Goal: Use online tool/utility: Utilize a website feature to perform a specific function

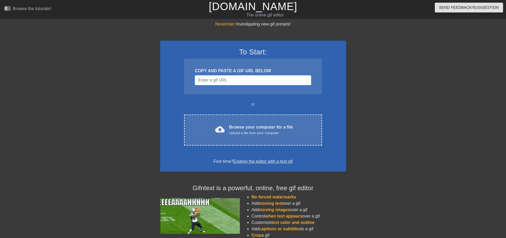
paste input "[URL][DOMAIN_NAME]"
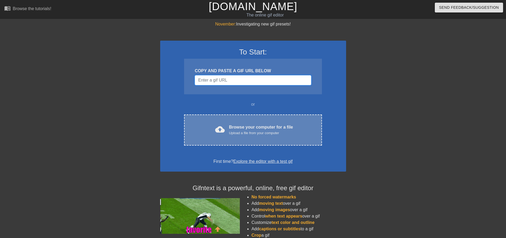
type input "[URL][DOMAIN_NAME]"
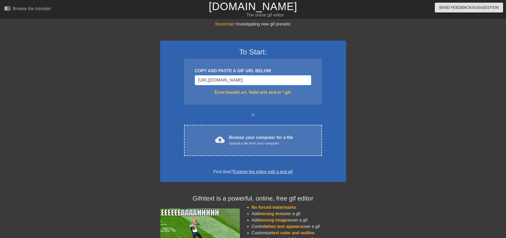
drag, startPoint x: 295, startPoint y: 80, endPoint x: 141, endPoint y: 72, distance: 154.3
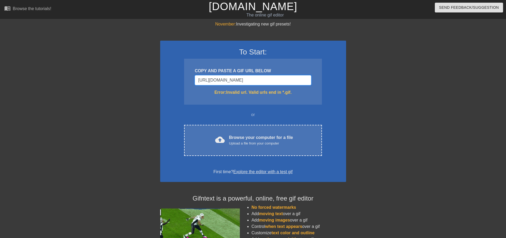
click at [142, 72] on div "November: Investigating new gif presets! To Start: COPY AND PASTE A GIF URL BEL…" at bounding box center [253, 156] width 506 height 270
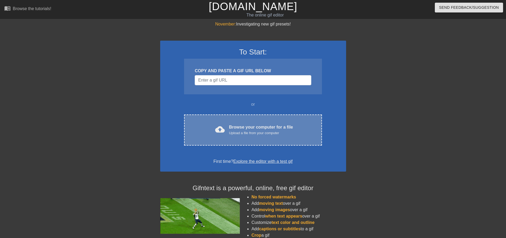
click at [258, 130] on div "Upload a file from your computer" at bounding box center [261, 132] width 64 height 5
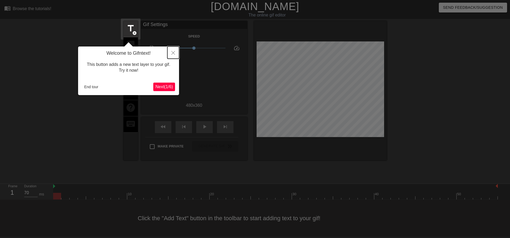
click at [174, 52] on icon "Close" at bounding box center [173, 53] width 4 height 4
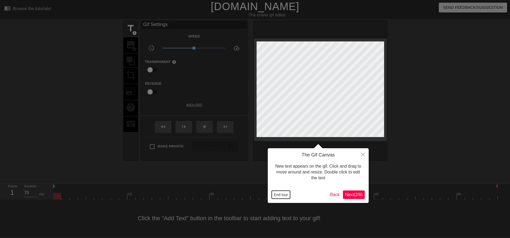
click at [278, 195] on button "End tour" at bounding box center [281, 195] width 18 height 8
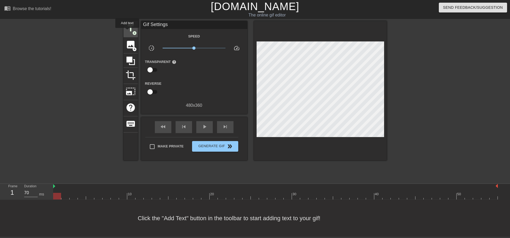
click at [127, 32] on span "title" at bounding box center [131, 28] width 10 height 10
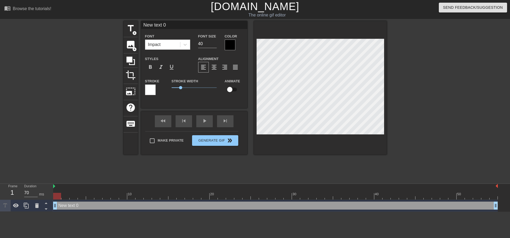
drag, startPoint x: 179, startPoint y: 24, endPoint x: 45, endPoint y: 24, distance: 133.6
click at [45, 24] on div "title add_circle image add_circle crop photo_size_select_large help keyboard Ne…" at bounding box center [255, 100] width 510 height 159
type input "It's FRI-YAY"
click at [162, 27] on input "It's FRI-YAY" at bounding box center [194, 25] width 106 height 8
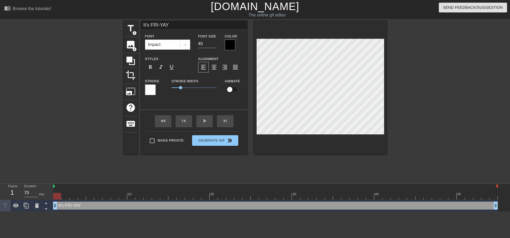
scroll to position [1, 2]
drag, startPoint x: 182, startPoint y: 86, endPoint x: 192, endPoint y: 86, distance: 9.6
click at [192, 86] on span "2.2" at bounding box center [194, 87] width 45 height 6
drag, startPoint x: 230, startPoint y: 91, endPoint x: 234, endPoint y: 91, distance: 3.8
click at [235, 92] on input "checkbox" at bounding box center [230, 89] width 30 height 10
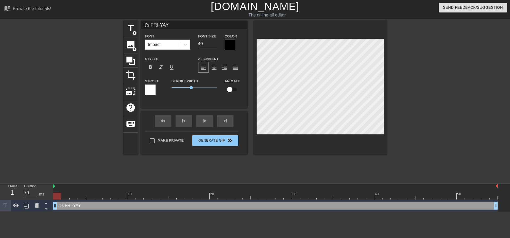
checkbox input "true"
click at [213, 66] on span "format_align_center" at bounding box center [214, 67] width 6 height 6
click at [132, 32] on span "add_circle" at bounding box center [134, 33] width 5 height 5
type input "New text 1"
checkbox input "false"
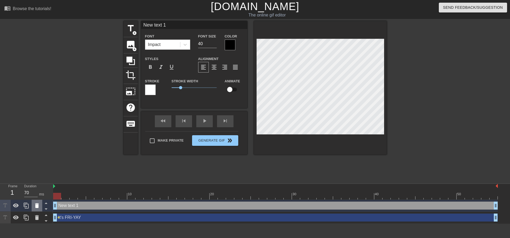
click at [38, 205] on icon at bounding box center [37, 205] width 4 height 5
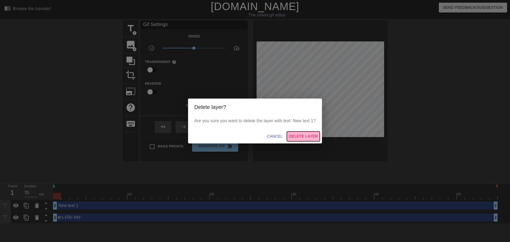
click at [299, 136] on span "Delete Layer" at bounding box center [303, 136] width 29 height 7
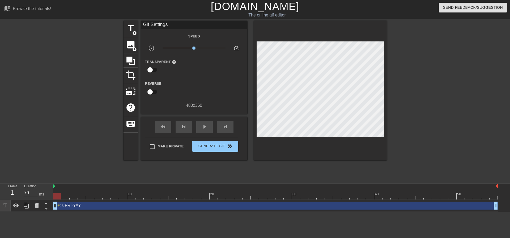
click at [74, 207] on div "It's FRI-YAY drag_handle drag_handle" at bounding box center [275, 206] width 445 height 8
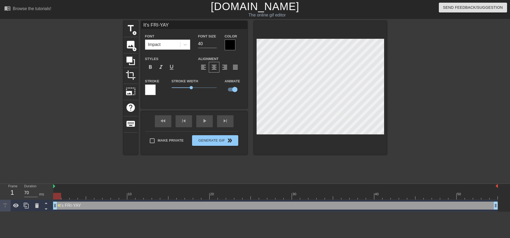
click at [264, 166] on div "title add_circle image add_circle crop photo_size_select_large help keyboard It…" at bounding box center [255, 100] width 263 height 159
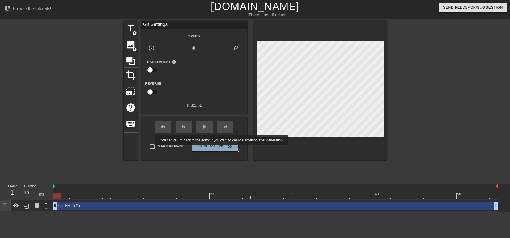
click at [222, 149] on span "Generate Gif double_arrow" at bounding box center [215, 146] width 42 height 6
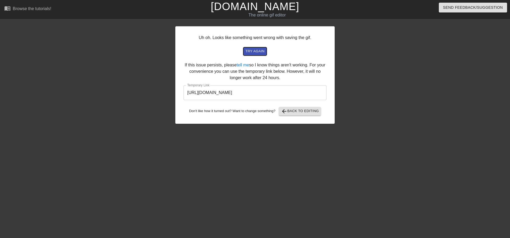
click at [258, 51] on span "try again" at bounding box center [254, 51] width 19 height 6
click at [288, 113] on span "arrow_back Back to Editing" at bounding box center [300, 111] width 38 height 6
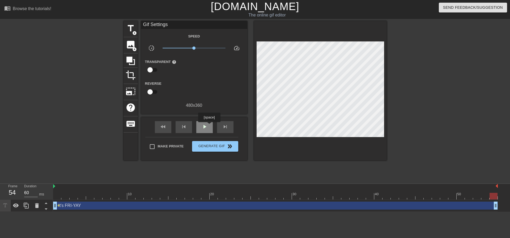
click at [209, 126] on div "play_arrow" at bounding box center [204, 127] width 16 height 12
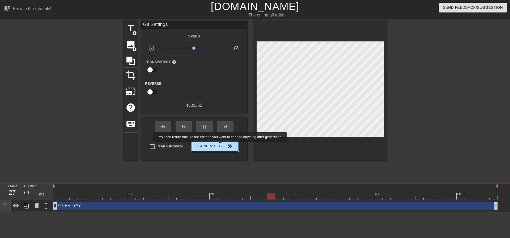
type input "70"
click at [221, 146] on span "Generate Gif double_arrow" at bounding box center [215, 146] width 42 height 6
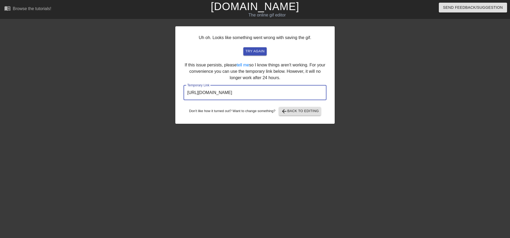
drag, startPoint x: 302, startPoint y: 92, endPoint x: 172, endPoint y: 88, distance: 130.0
click at [172, 88] on div "Uh oh. Looks like something went wrong with saving the gif. try again If this i…" at bounding box center [255, 100] width 510 height 159
